Goal: Transaction & Acquisition: Book appointment/travel/reservation

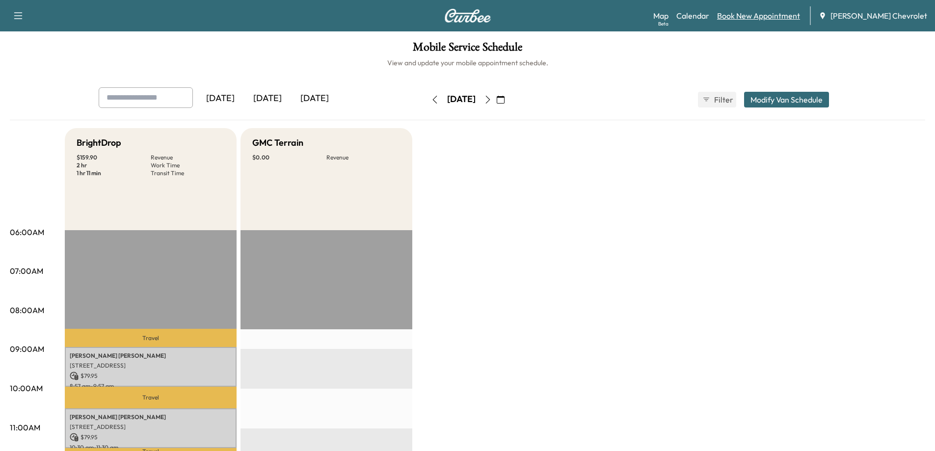
click at [785, 13] on link "Book New Appointment" at bounding box center [758, 16] width 83 height 12
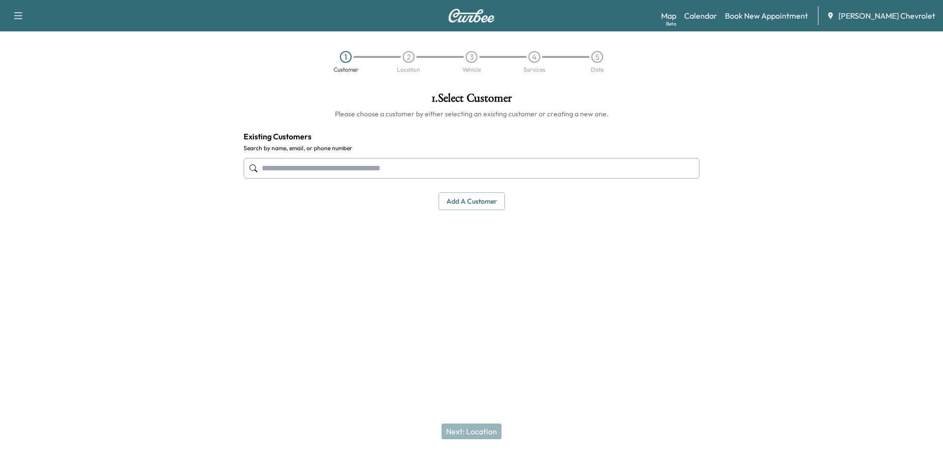
click at [452, 172] on input "text" at bounding box center [472, 168] width 456 height 21
click at [469, 166] on input "text" at bounding box center [472, 168] width 456 height 21
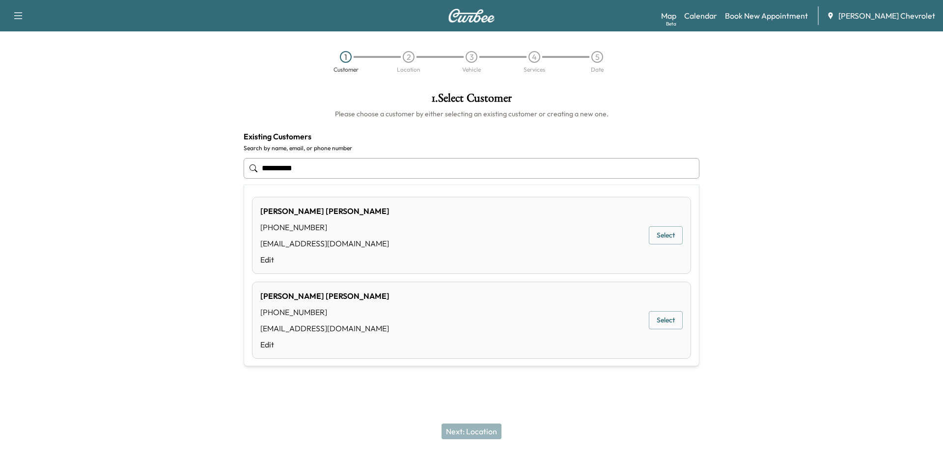
click at [665, 235] on button "Select" at bounding box center [666, 235] width 34 height 18
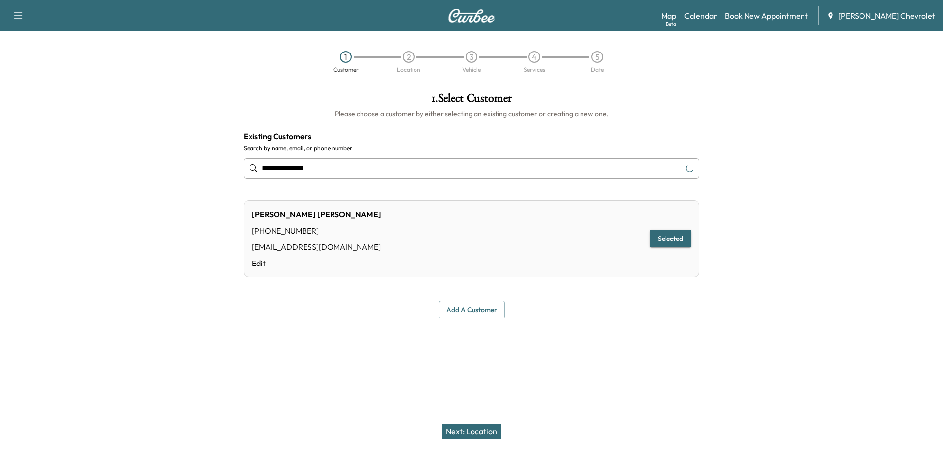
type input "**********"
click at [665, 240] on button "Selected" at bounding box center [670, 239] width 41 height 18
click at [477, 429] on button "Next: Location" at bounding box center [471, 432] width 60 height 16
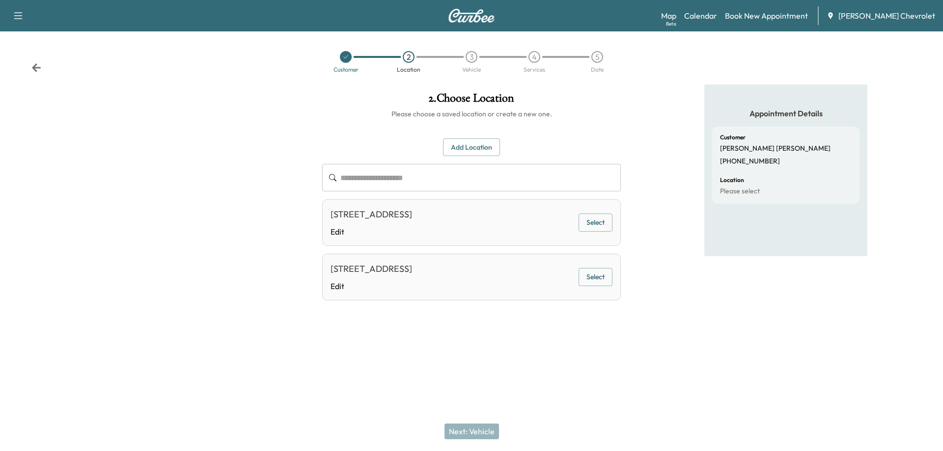
click at [589, 228] on button "Select" at bounding box center [595, 223] width 34 height 18
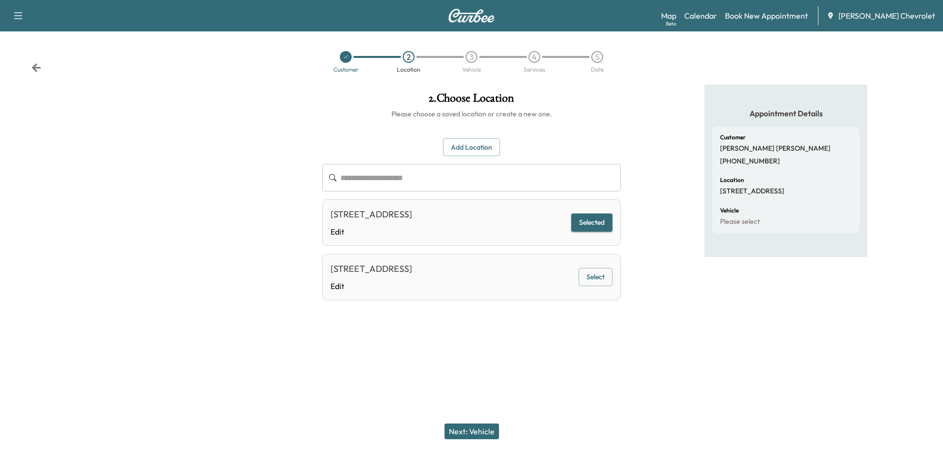
click at [469, 430] on button "Next: Vehicle" at bounding box center [471, 432] width 55 height 16
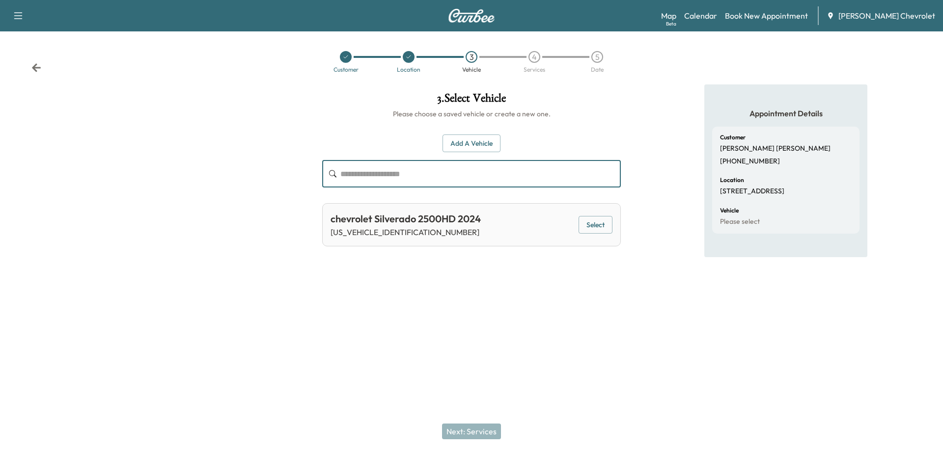
click at [437, 174] on input "text" at bounding box center [480, 173] width 280 height 27
click at [462, 150] on button "Add a Vehicle" at bounding box center [471, 144] width 58 height 18
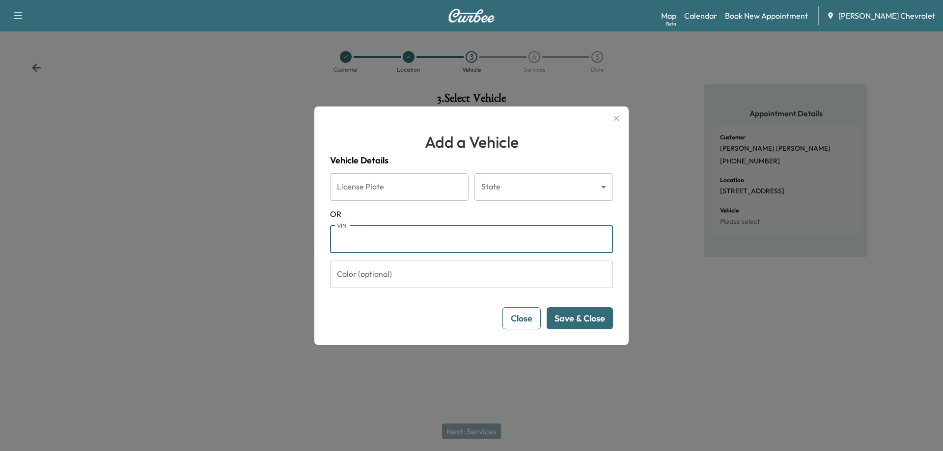
click at [391, 241] on input "VIN" at bounding box center [471, 239] width 283 height 27
click at [377, 210] on span "OR" at bounding box center [471, 214] width 283 height 12
click at [376, 239] on input "VIN" at bounding box center [471, 239] width 283 height 27
click at [356, 238] on input "VIN" at bounding box center [471, 239] width 283 height 27
drag, startPoint x: 416, startPoint y: 238, endPoint x: 319, endPoint y: 241, distance: 96.8
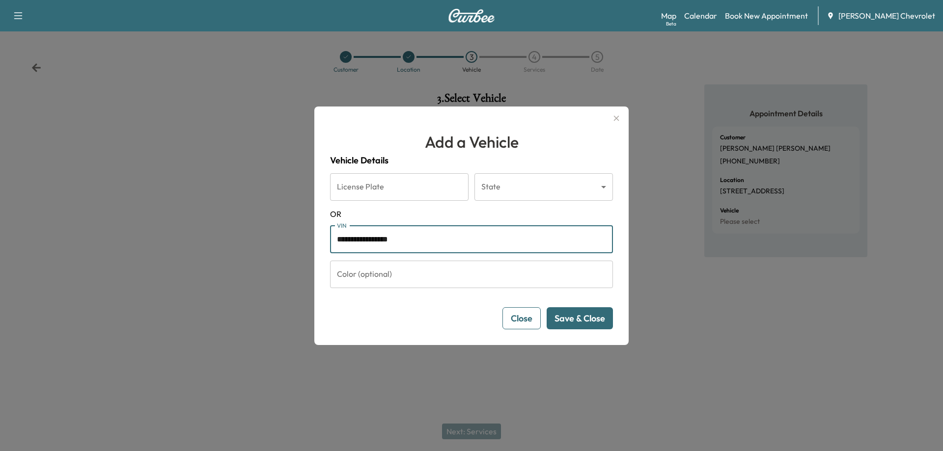
click at [319, 241] on div "**********" at bounding box center [471, 226] width 314 height 239
type input "**********"
paste input "**********"
type input "**********"
click at [567, 316] on button "Save & Close" at bounding box center [579, 318] width 66 height 22
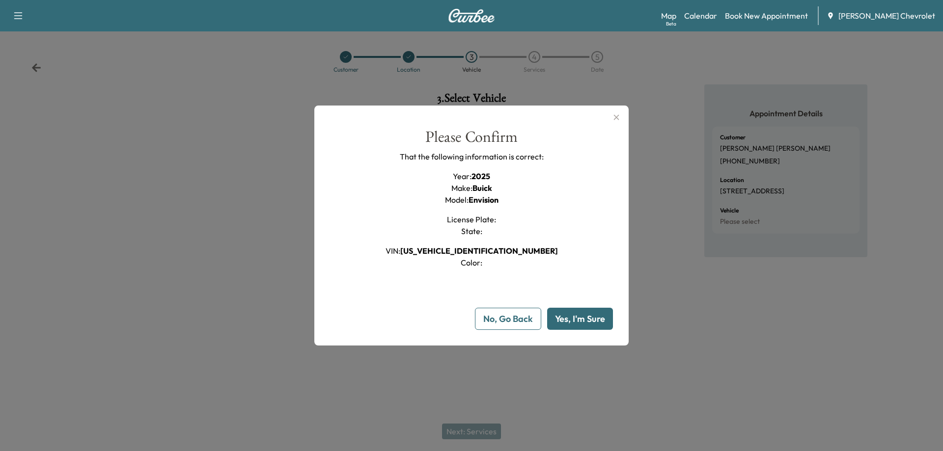
click at [570, 322] on button "Yes, I'm Sure" at bounding box center [580, 319] width 66 height 22
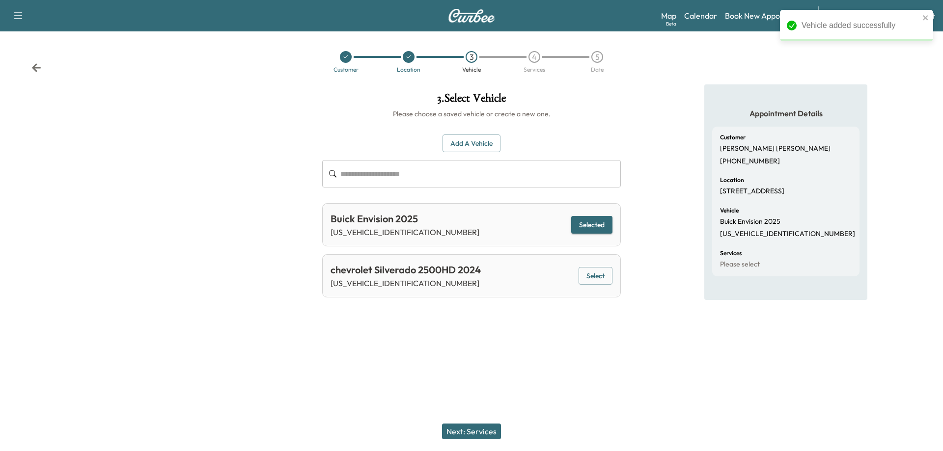
click at [475, 427] on button "Next: Services" at bounding box center [471, 432] width 59 height 16
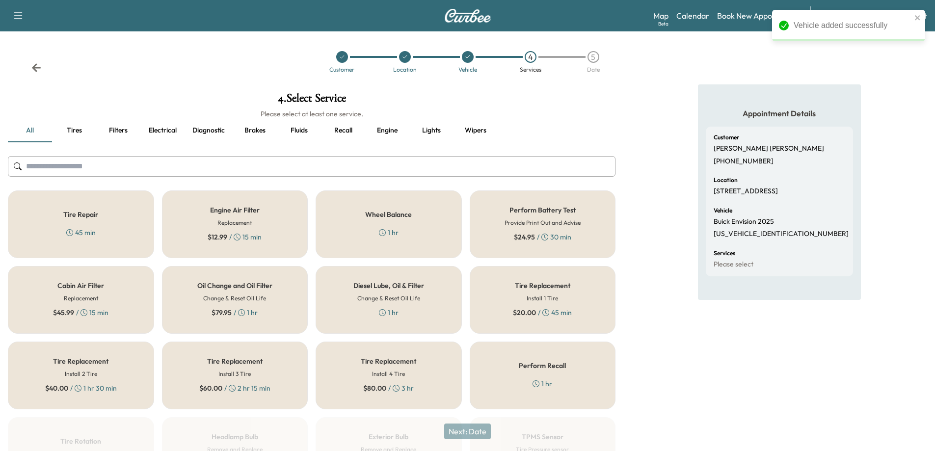
click at [258, 306] on div "Oil Change and Oil Filter Change & Reset Oil Life $ 79.95 / 1 hr" at bounding box center [235, 300] width 146 height 68
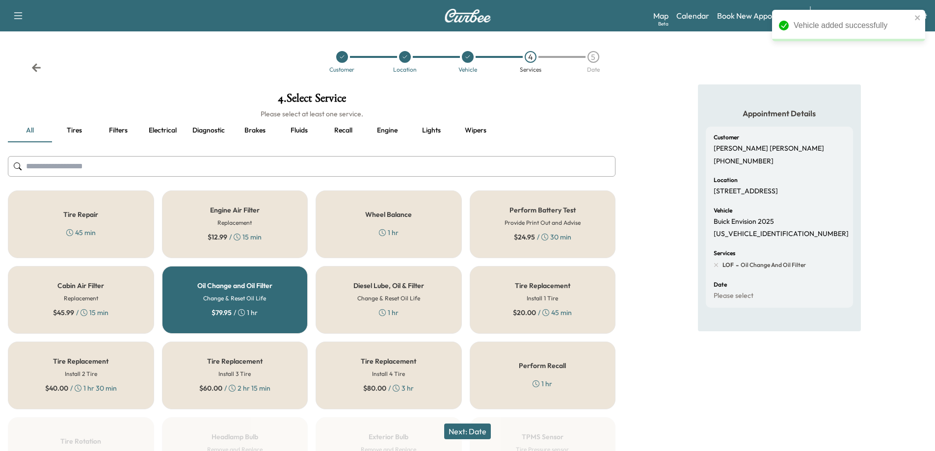
click at [479, 430] on button "Next: Date" at bounding box center [467, 432] width 47 height 16
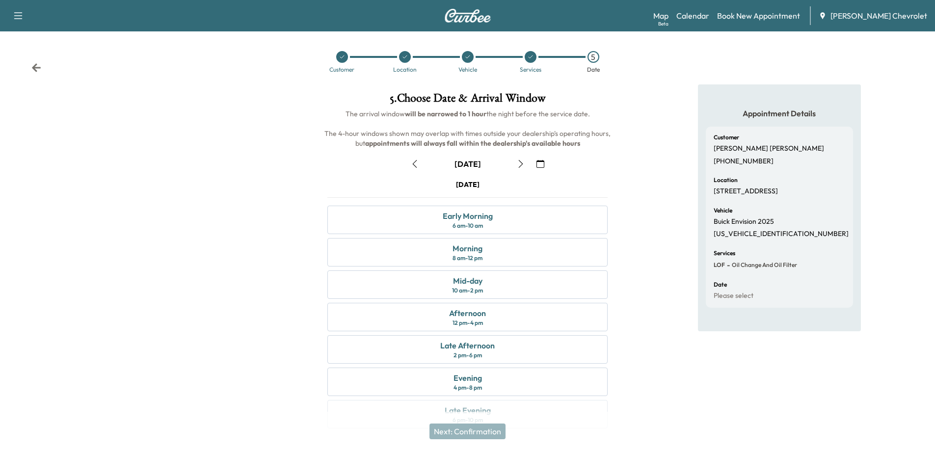
click at [523, 164] on icon "button" at bounding box center [521, 164] width 8 height 8
click at [490, 259] on div "[DATE] Early Morning 6 am - 10 am Morning 8 am - 12 pm Mid-day 10 am - 2 pm Aft…" at bounding box center [468, 306] width 296 height 253
click at [418, 163] on icon "button" at bounding box center [415, 164] width 8 height 8
click at [493, 258] on div "Morning 8 am - 12 pm" at bounding box center [467, 252] width 280 height 28
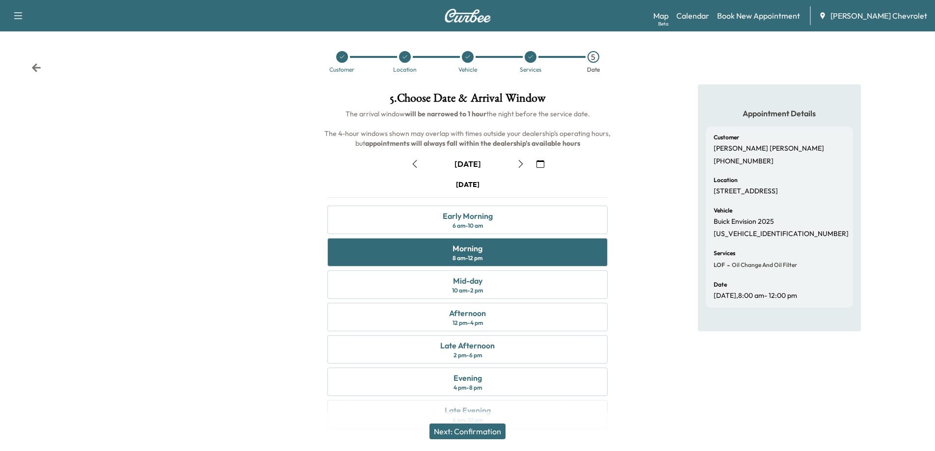
click at [526, 161] on button "button" at bounding box center [521, 164] width 17 height 16
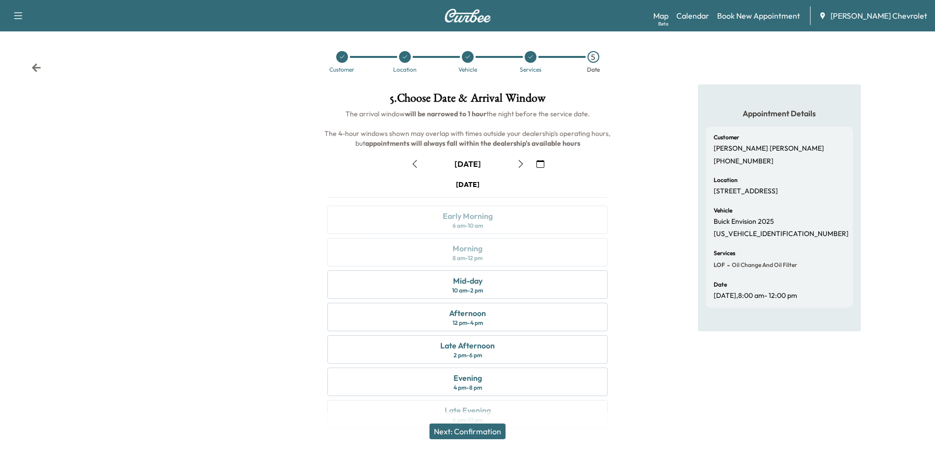
click at [413, 164] on icon "button" at bounding box center [415, 164] width 8 height 8
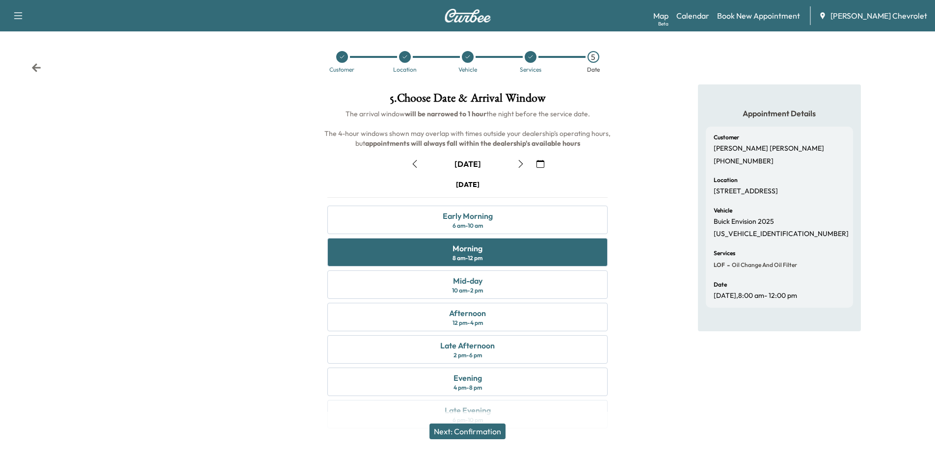
click at [522, 164] on icon "button" at bounding box center [521, 164] width 4 height 8
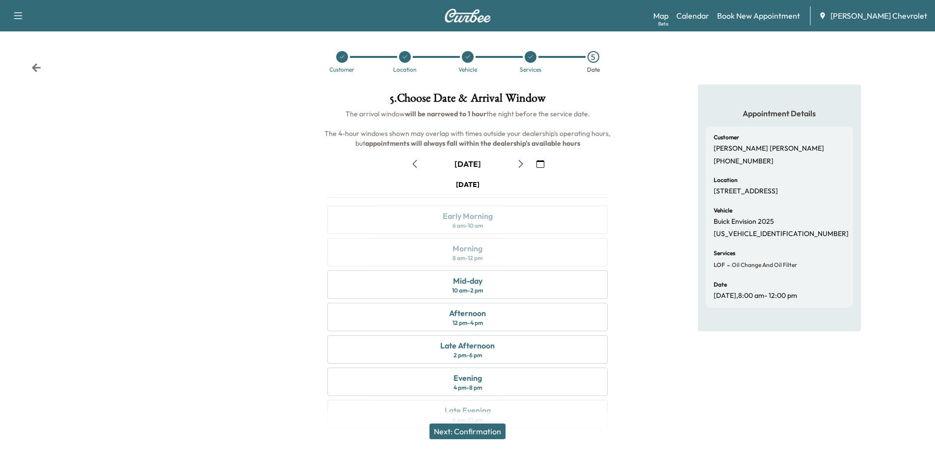
click at [417, 166] on icon "button" at bounding box center [415, 164] width 8 height 8
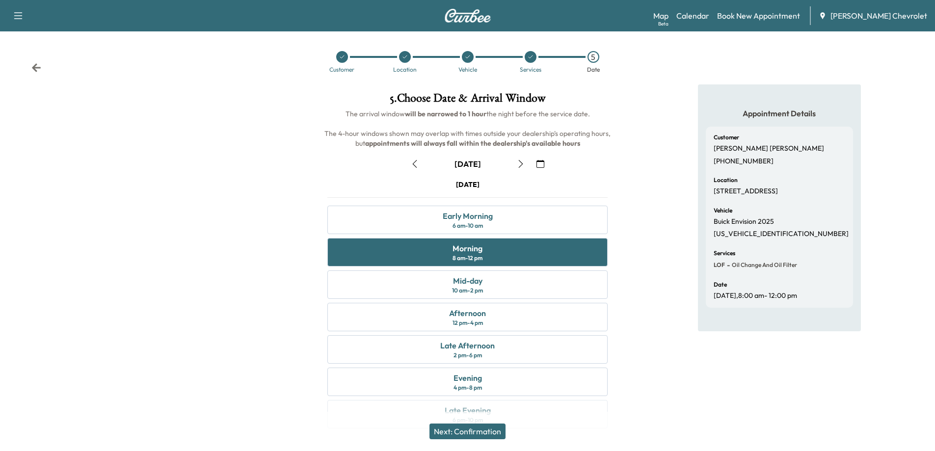
click at [519, 165] on icon "button" at bounding box center [521, 164] width 8 height 8
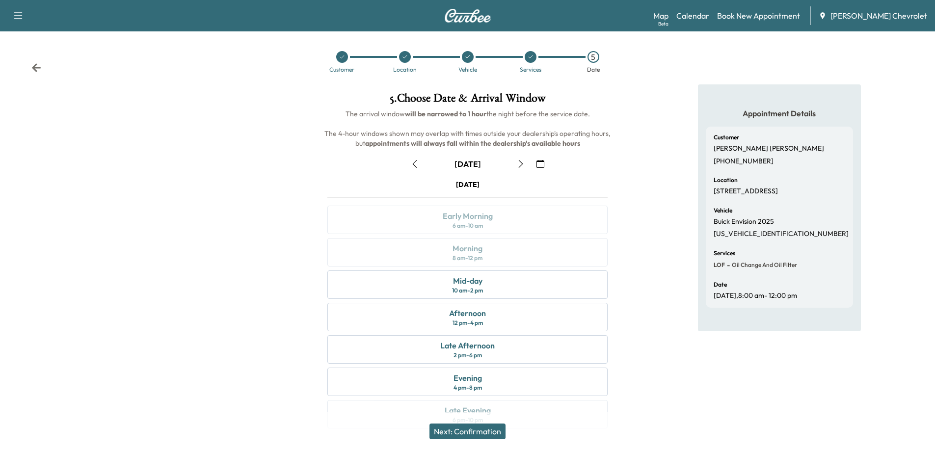
click at [422, 164] on button "button" at bounding box center [415, 164] width 17 height 16
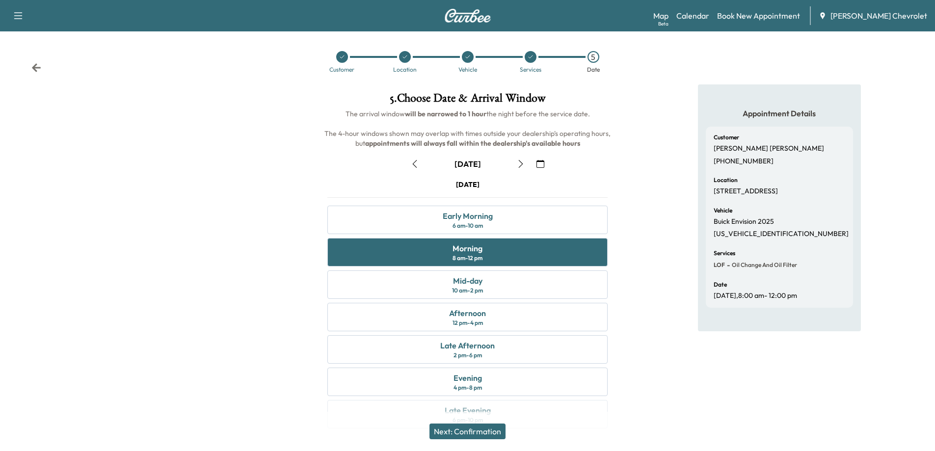
click at [518, 168] on button "button" at bounding box center [521, 164] width 17 height 16
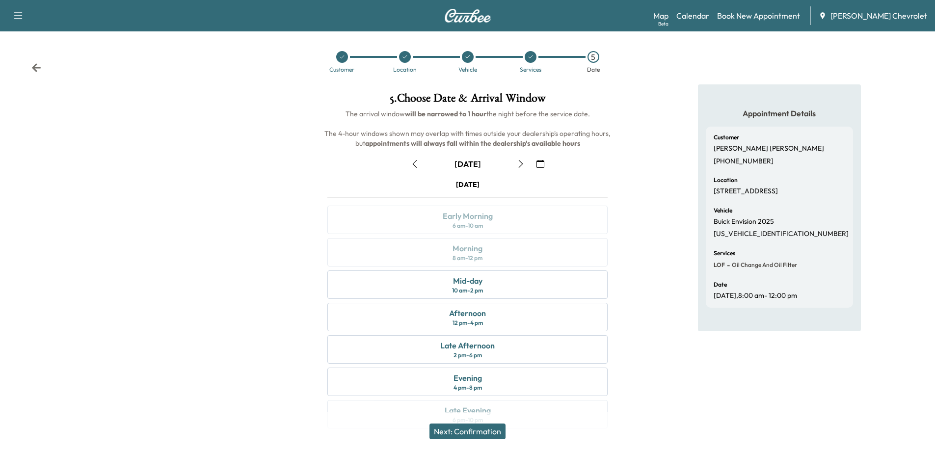
click at [414, 166] on icon "button" at bounding box center [415, 164] width 8 height 8
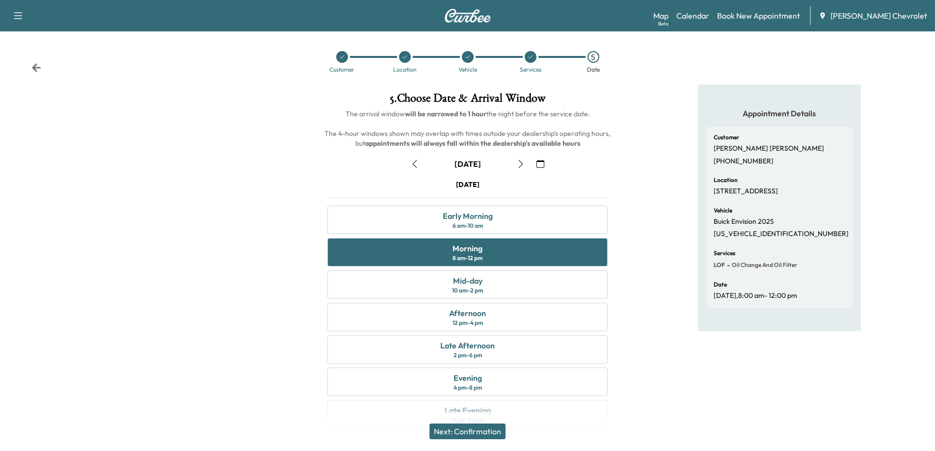
click at [522, 165] on icon "button" at bounding box center [521, 164] width 8 height 8
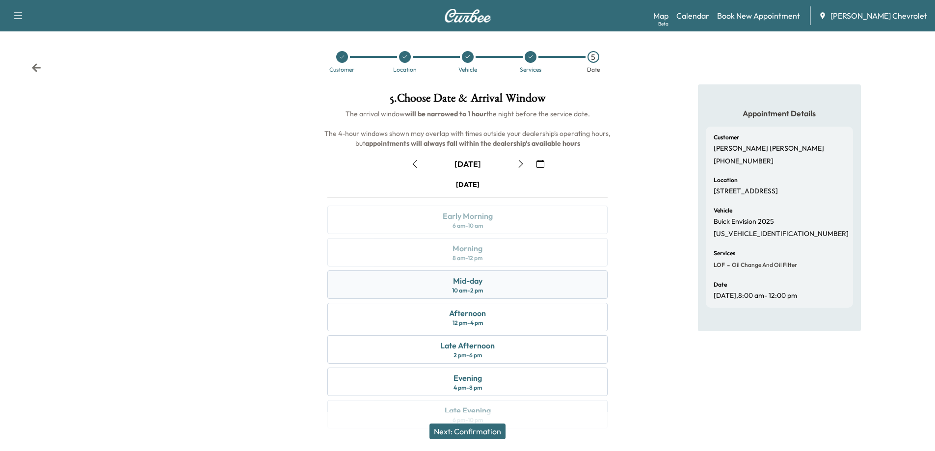
click at [447, 289] on div "Mid-day 10 am - 2 pm" at bounding box center [467, 285] width 280 height 28
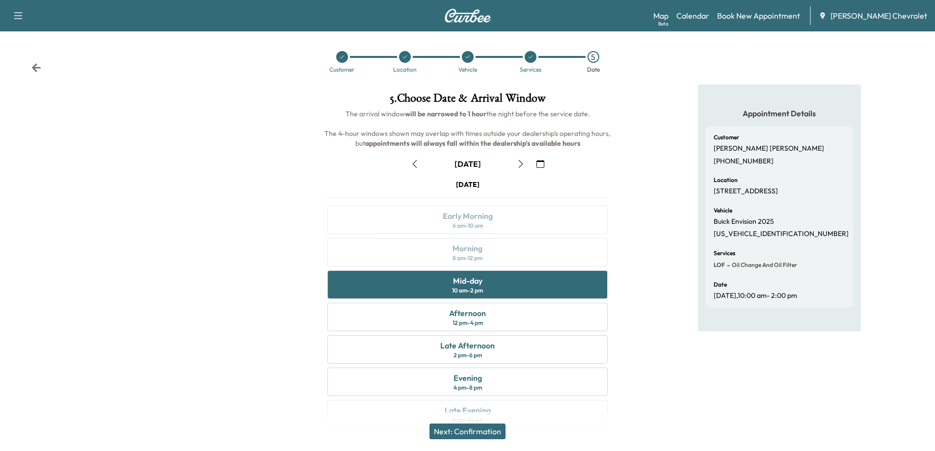
click at [488, 434] on button "Next: Confirmation" at bounding box center [468, 432] width 76 height 16
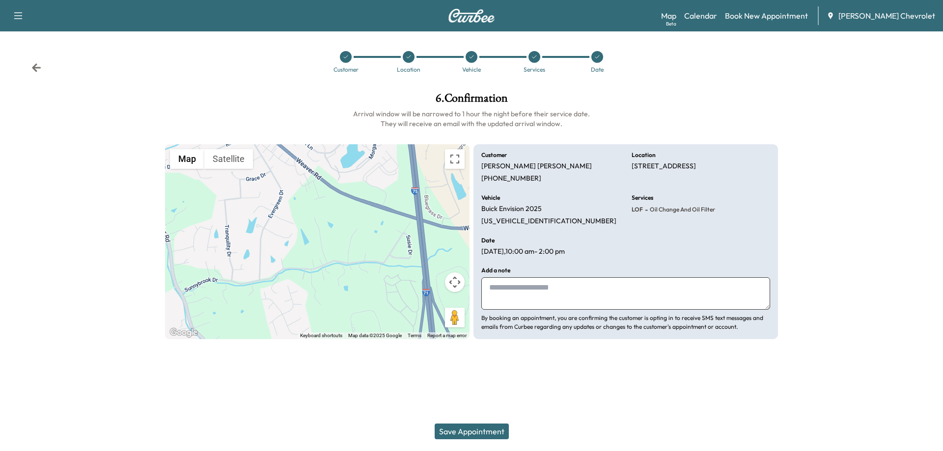
click at [536, 286] on textarea at bounding box center [625, 293] width 289 height 32
click at [543, 287] on textarea at bounding box center [625, 293] width 289 height 32
type textarea "**********"
click at [492, 430] on button "Save Appointment" at bounding box center [472, 432] width 74 height 16
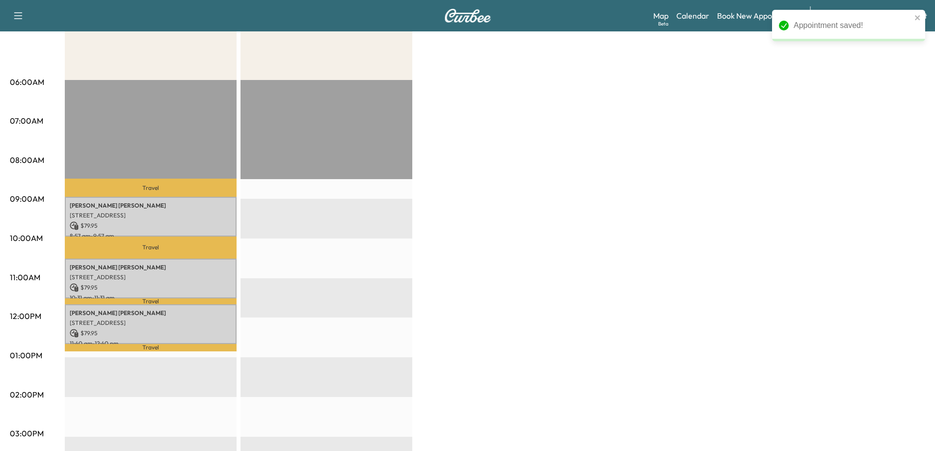
scroll to position [196, 0]
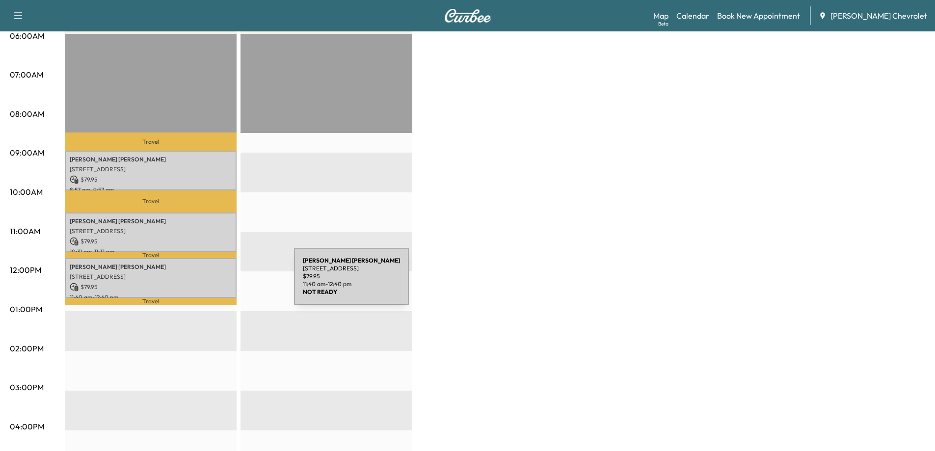
click at [220, 283] on p "$ 79.95" at bounding box center [151, 287] width 162 height 9
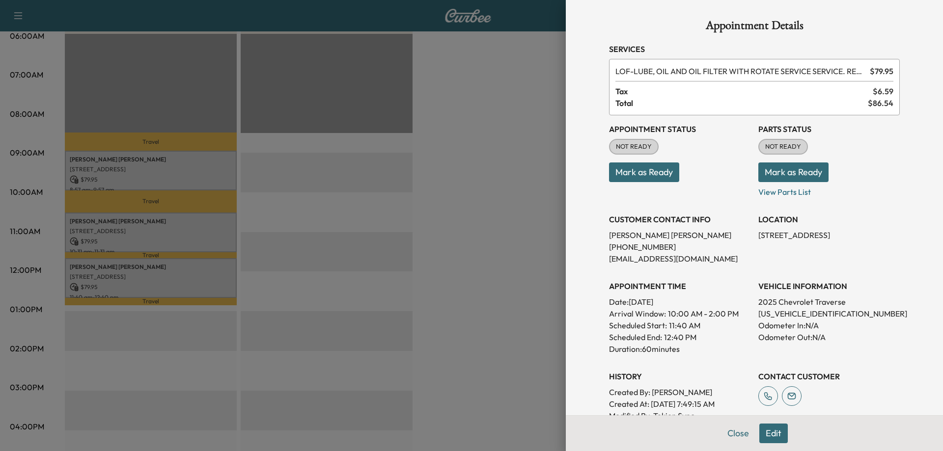
click at [466, 290] on div at bounding box center [471, 225] width 943 height 451
